Goal: Transaction & Acquisition: Obtain resource

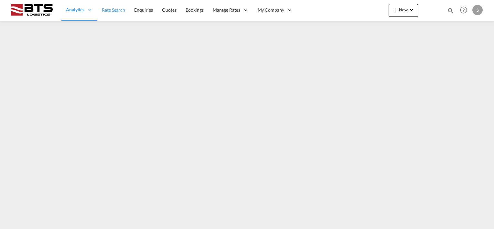
click at [109, 9] on span "Rate Search" at bounding box center [113, 9] width 23 height 5
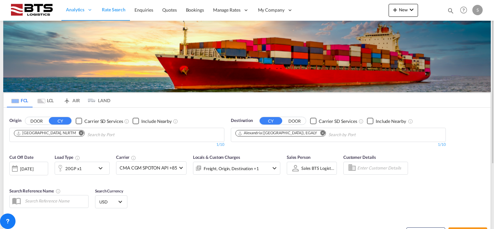
click at [320, 132] on md-icon "Remove" at bounding box center [322, 133] width 5 height 5
click at [267, 133] on body "Analytics Reports Dashboard Rate Search Enquiries Quotes Bookings" at bounding box center [247, 114] width 494 height 229
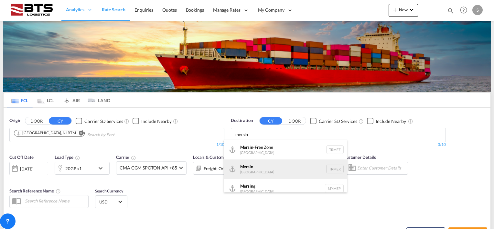
type input "mersin"
click at [252, 168] on div "Mersin Turkey TRMER" at bounding box center [285, 168] width 123 height 19
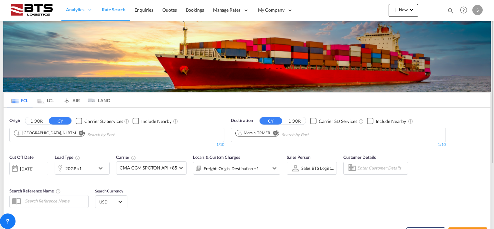
click at [33, 166] on div "[DATE]" at bounding box center [26, 169] width 13 height 6
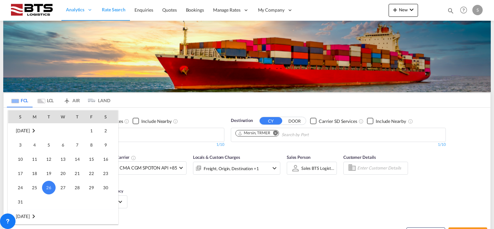
scroll to position [321, 0]
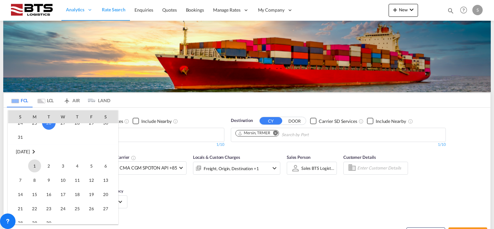
click at [33, 163] on span "1" at bounding box center [34, 165] width 13 height 13
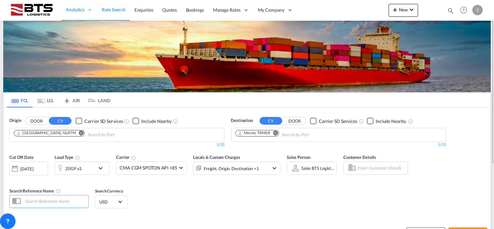
click at [176, 187] on div "Cut Off Date 01 Sep 2025 01/09/2025 Load Type 20GP x1 Carrier CMA CGM SPOTON AP…" at bounding box center [247, 182] width 487 height 63
click at [100, 167] on md-icon "icon-chevron-down" at bounding box center [102, 168] width 11 height 8
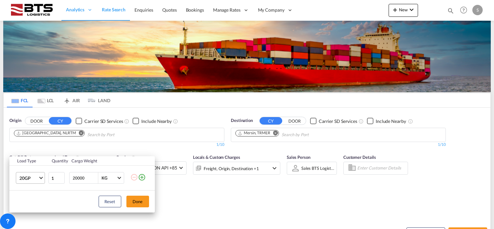
click at [39, 178] on md-select-value "20GP" at bounding box center [32, 177] width 26 height 11
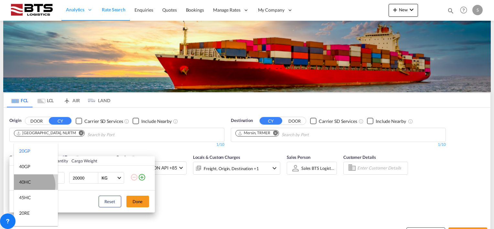
click at [30, 184] on md-option "40HC" at bounding box center [36, 182] width 44 height 16
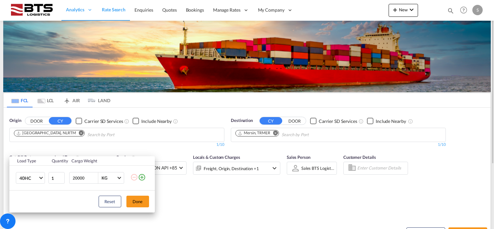
click at [135, 197] on button "Done" at bounding box center [137, 201] width 23 height 12
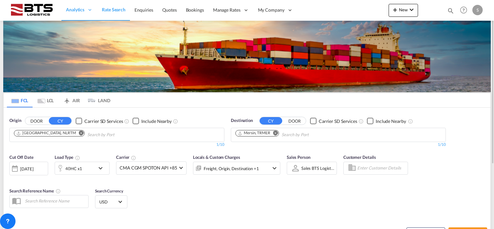
drag, startPoint x: 203, startPoint y: 187, endPoint x: 252, endPoint y: 184, distance: 49.2
click at [204, 187] on div "Cut Off Date [DATE] [DATE] Load Type 40HC x1 Carrier CMA CGM SPOTON API +85 Onl…" at bounding box center [247, 182] width 487 height 63
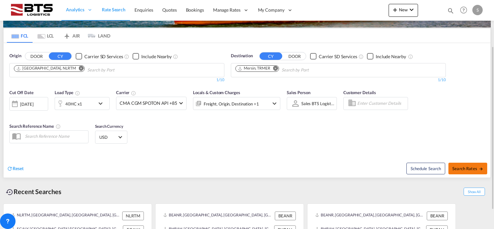
click at [468, 163] on button "Search Rates" at bounding box center [467, 169] width 39 height 12
type input "NLRTM to TRMER / 1 Sep 2025"
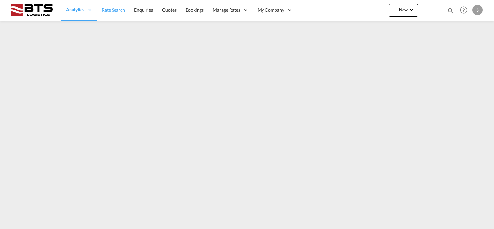
click at [105, 12] on span "Rate Search" at bounding box center [113, 9] width 23 height 5
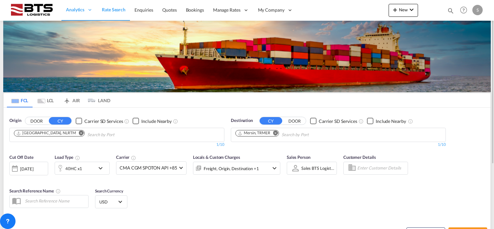
click at [39, 164] on div "[DATE]" at bounding box center [28, 169] width 39 height 14
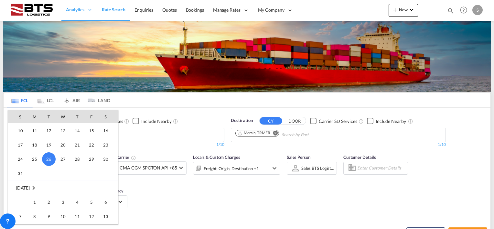
scroll to position [321, 0]
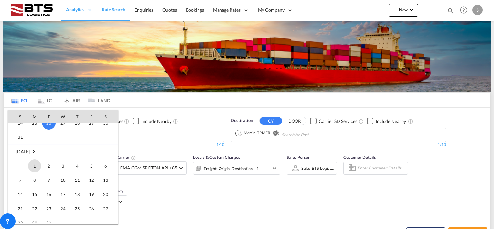
click at [38, 163] on span "1" at bounding box center [34, 165] width 13 height 13
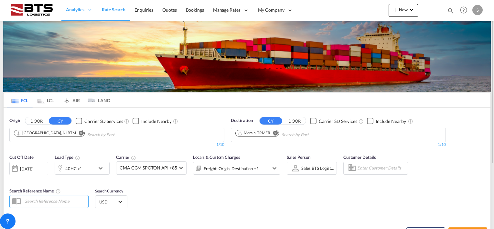
drag, startPoint x: 186, startPoint y: 186, endPoint x: 194, endPoint y: 186, distance: 7.8
click at [186, 186] on div "Cut Off Date [DATE] [DATE] Load Type 40HC x1 Carrier CMA CGM SPOTON API +85 Onl…" at bounding box center [247, 182] width 487 height 63
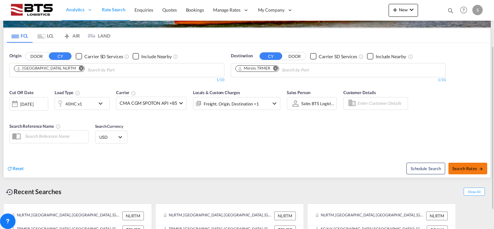
click at [461, 169] on span "Search Rates" at bounding box center [467, 168] width 31 height 5
type input "NLRTM to TRMER / 1 Sep 2025"
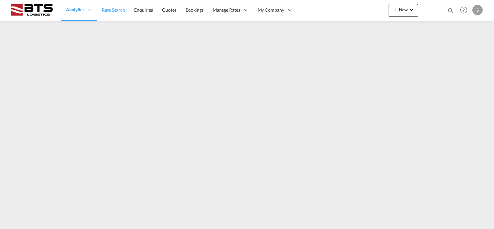
click at [119, 10] on span "Rate Search" at bounding box center [113, 9] width 23 height 5
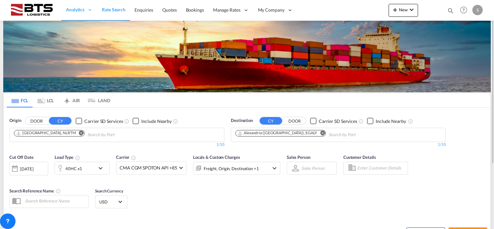
click at [316, 130] on button "Remove" at bounding box center [321, 133] width 10 height 6
click at [271, 134] on body "Analytics Reports Dashboard Rate Search Enquiries Quotes Bookings" at bounding box center [247, 114] width 494 height 229
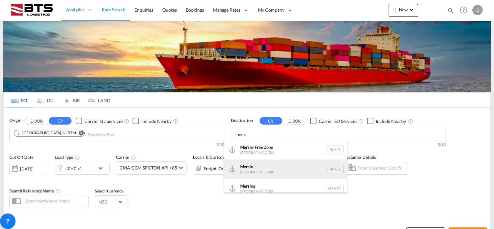
type input "mersi"
click at [257, 167] on div "Mersi n Turkey TRMER" at bounding box center [285, 168] width 123 height 19
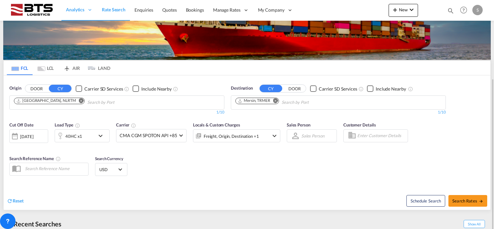
scroll to position [65, 0]
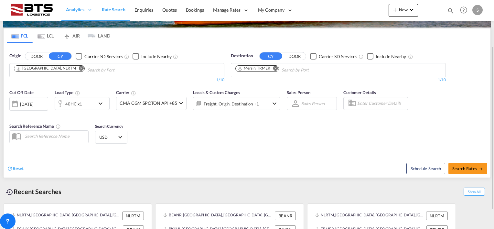
click at [28, 105] on div "[DATE]" at bounding box center [26, 104] width 13 height 6
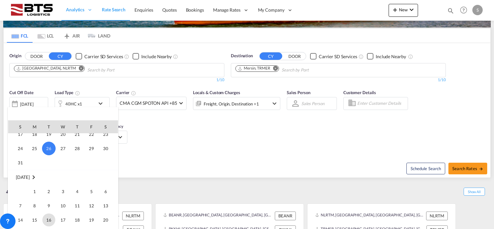
scroll to position [321, 0]
click at [38, 173] on span "1" at bounding box center [34, 175] width 13 height 13
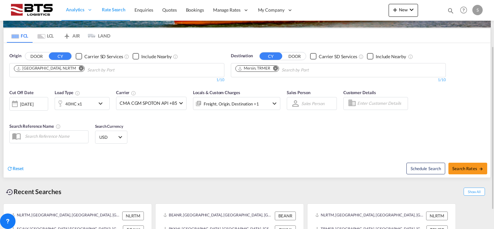
click at [167, 136] on div "Cut Off Date [DATE] [DATE] Load Type 40HC x1 Carrier CMA CGM SPOTON API +85 Onl…" at bounding box center [247, 117] width 487 height 63
click at [458, 167] on span "Search Rates" at bounding box center [467, 168] width 31 height 5
type input "NLRTM to TRMER / 1 Sep 2025"
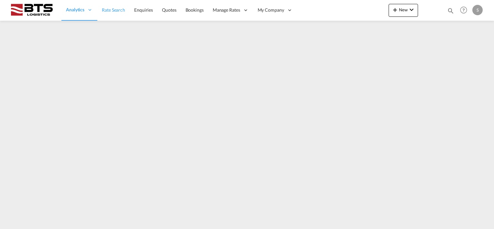
click at [115, 9] on span "Rate Search" at bounding box center [113, 9] width 23 height 5
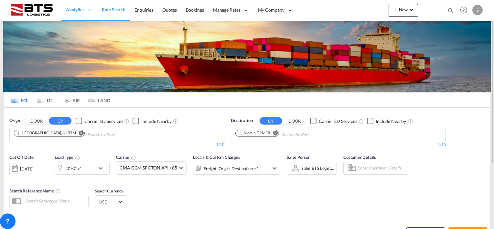
click at [276, 133] on md-icon "Remove" at bounding box center [275, 133] width 5 height 5
click at [259, 134] on body "Analytics Reports Dashboard Rate Search Enquiries Quotes Bookings" at bounding box center [247, 114] width 494 height 229
click at [258, 134] on input "Chips input." at bounding box center [265, 135] width 61 height 10
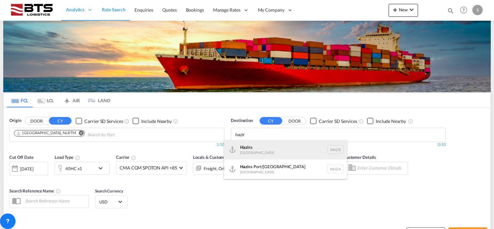
type input "hazir"
click at [257, 149] on div "Hazir a [GEOGRAPHIC_DATA] INHZR" at bounding box center [285, 149] width 123 height 19
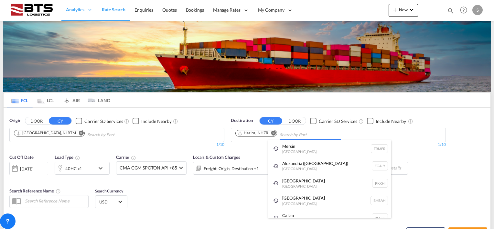
click at [291, 132] on body "Analytics Reports Dashboard Rate Search Enquiries Quotes Bookings" at bounding box center [247, 114] width 494 height 229
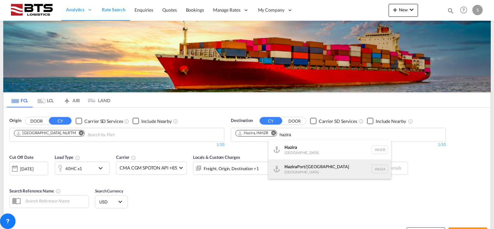
type input "hazira"
click at [293, 169] on div "Hazira Port/Surat India INHZA" at bounding box center [329, 168] width 123 height 19
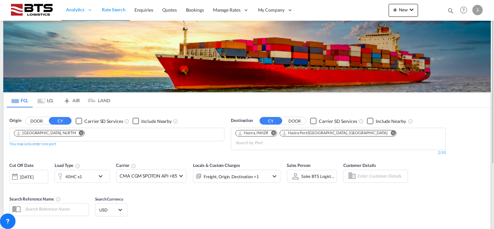
click at [23, 174] on div "[DATE]" at bounding box center [26, 177] width 13 height 6
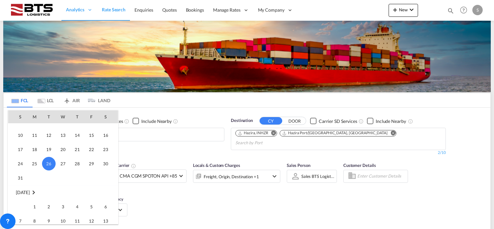
scroll to position [289, 0]
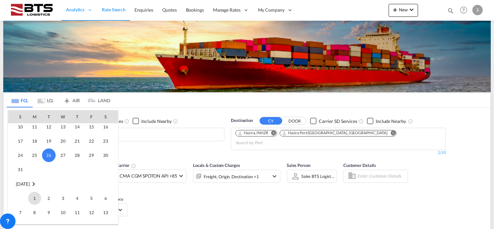
click at [36, 196] on span "1" at bounding box center [34, 198] width 13 height 13
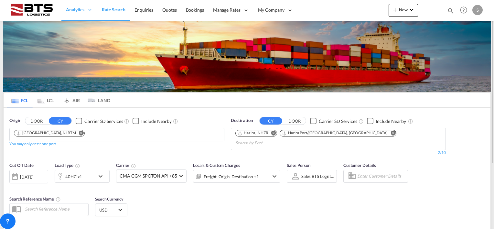
drag, startPoint x: 188, startPoint y: 182, endPoint x: 238, endPoint y: 180, distance: 49.8
click at [188, 181] on div "Cut Off Date [DATE] [DATE] Load Type 40HC x1 Carrier CMA CGM SPOTON API +85 Onl…" at bounding box center [144, 176] width 277 height 34
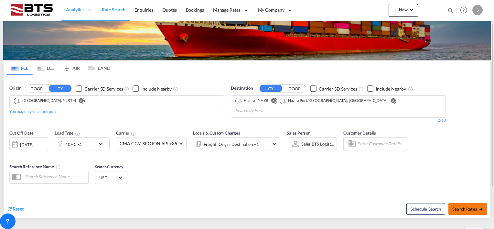
click at [463, 206] on span "Search Rates" at bounding box center [467, 208] width 31 height 5
type input "NLRTM to INHZR,INHZA / 1 Sep 2025"
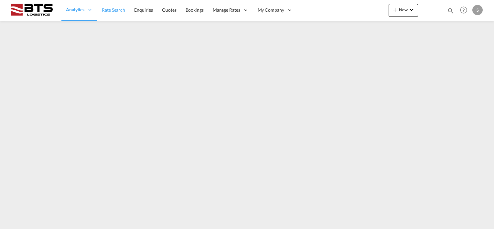
click at [116, 6] on link "Rate Search" at bounding box center [113, 10] width 32 height 21
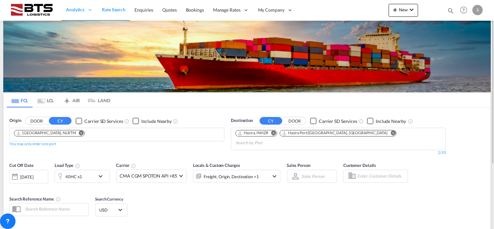
click at [23, 174] on div "[DATE]" at bounding box center [26, 177] width 13 height 6
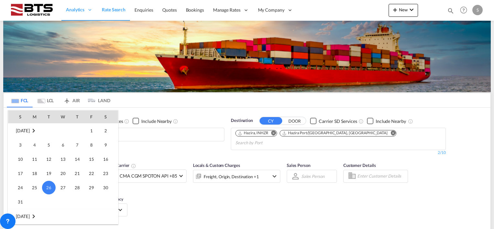
scroll to position [289, 0]
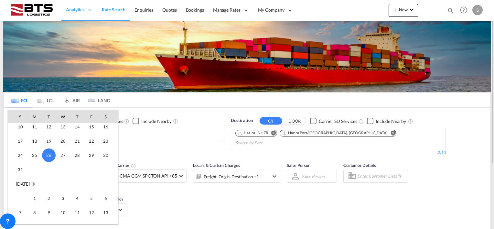
drag, startPoint x: 36, startPoint y: 197, endPoint x: 49, endPoint y: 195, distance: 14.1
click at [36, 196] on span "1" at bounding box center [34, 198] width 13 height 13
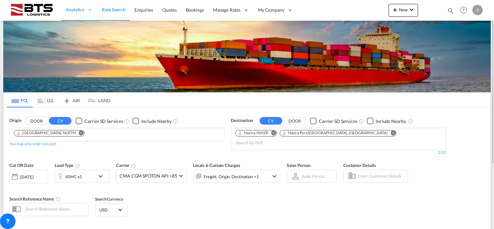
drag, startPoint x: 187, startPoint y: 191, endPoint x: 204, endPoint y: 188, distance: 17.7
click at [187, 190] on div "Cut Off Date [DATE] [DATE] Load Type 40HC x1 Carrier CMA CGM SPOTON API +85 Onl…" at bounding box center [247, 190] width 487 height 63
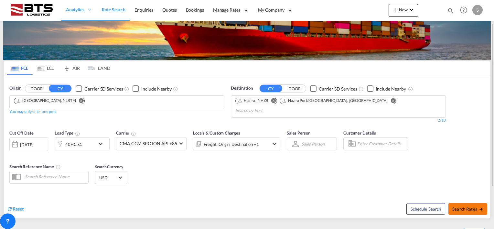
click at [462, 203] on button "Search Rates" at bounding box center [467, 209] width 39 height 12
type input "NLRTM to INHZR,INHZA / [DATE]"
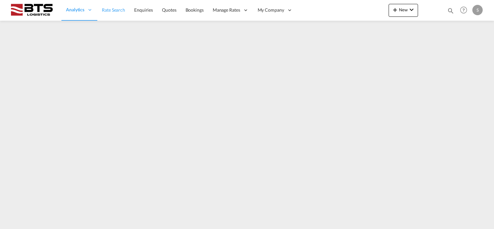
click at [117, 10] on span "Rate Search" at bounding box center [113, 9] width 23 height 5
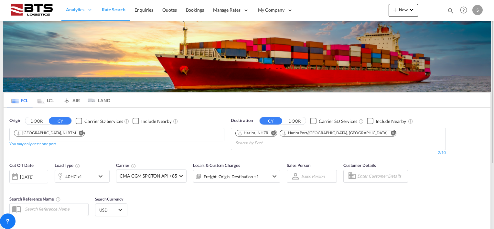
click at [273, 132] on md-icon "Remove" at bounding box center [273, 133] width 5 height 5
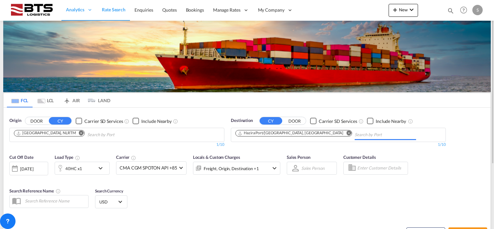
drag, startPoint x: 294, startPoint y: 133, endPoint x: 288, endPoint y: 133, distance: 5.5
click at [346, 133] on md-icon "Remove" at bounding box center [348, 133] width 5 height 5
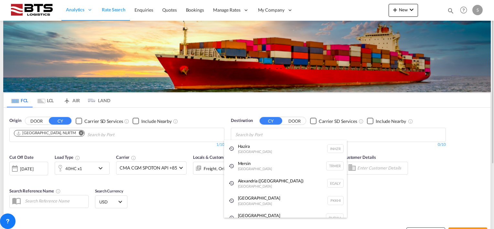
click at [250, 151] on div "Hazira [GEOGRAPHIC_DATA] INHZR" at bounding box center [285, 148] width 123 height 17
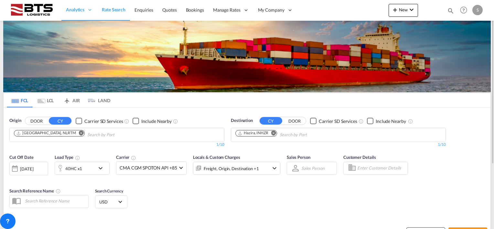
click at [31, 168] on div "[DATE]" at bounding box center [26, 169] width 13 height 6
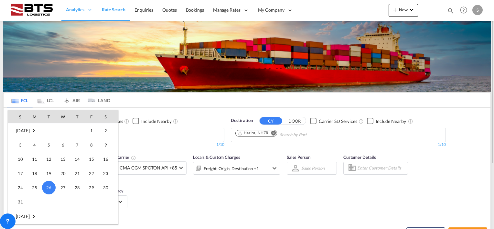
scroll to position [321, 0]
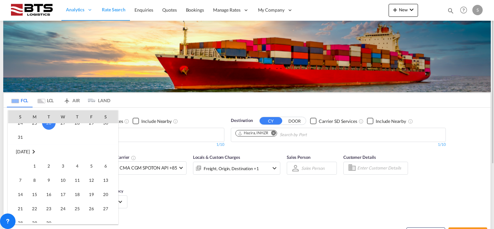
drag, startPoint x: 37, startPoint y: 167, endPoint x: 53, endPoint y: 166, distance: 16.5
click at [37, 166] on span "1" at bounding box center [34, 165] width 13 height 13
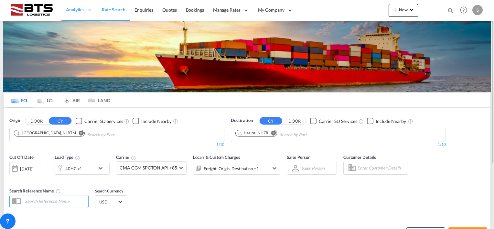
click at [189, 182] on div "Cut Off Date [DATE] [DATE] Load Type 40HC x1 Carrier CMA CGM SPOTON API +85 Onl…" at bounding box center [144, 168] width 277 height 34
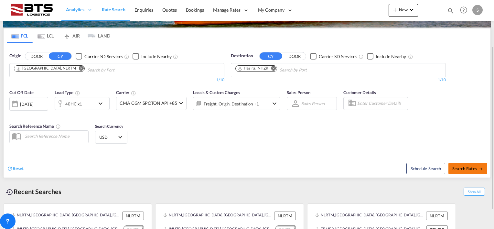
click at [461, 165] on button "Search Rates" at bounding box center [467, 169] width 39 height 12
type input "NLRTM to INHZR / [DATE]"
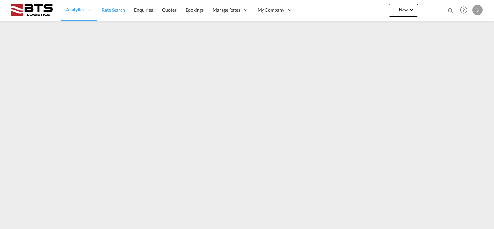
click at [111, 8] on span "Rate Search" at bounding box center [113, 9] width 23 height 5
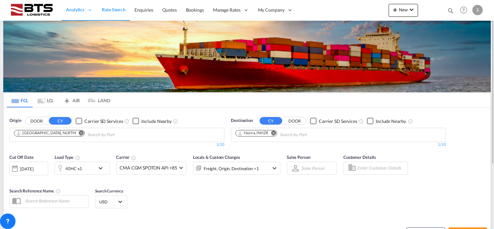
click at [15, 168] on div at bounding box center [15, 168] width 10 height 13
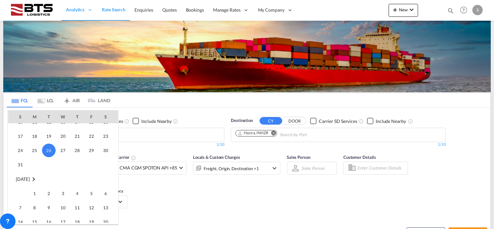
scroll to position [321, 0]
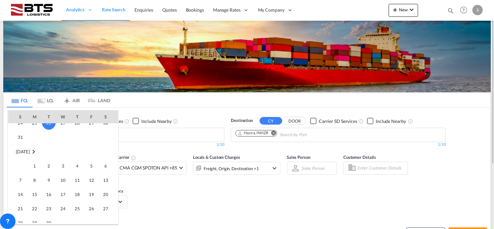
click at [35, 166] on span "1" at bounding box center [34, 165] width 13 height 13
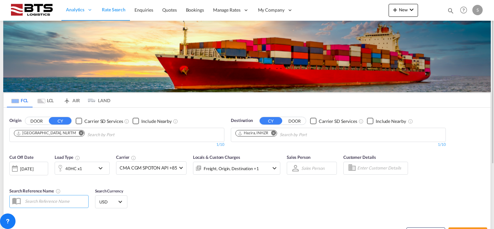
drag, startPoint x: 176, startPoint y: 195, endPoint x: 180, endPoint y: 193, distance: 4.3
click at [177, 194] on div "Cut Off Date [DATE] [DATE] Load Type 40HC x1 Carrier CMA CGM SPOTON API +85 Onl…" at bounding box center [247, 182] width 487 height 63
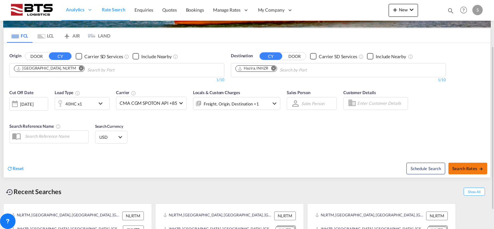
click at [472, 166] on span "Search Rates" at bounding box center [467, 168] width 31 height 5
type input "NLRTM to INHZR / [DATE]"
